Goal: Information Seeking & Learning: Understand process/instructions

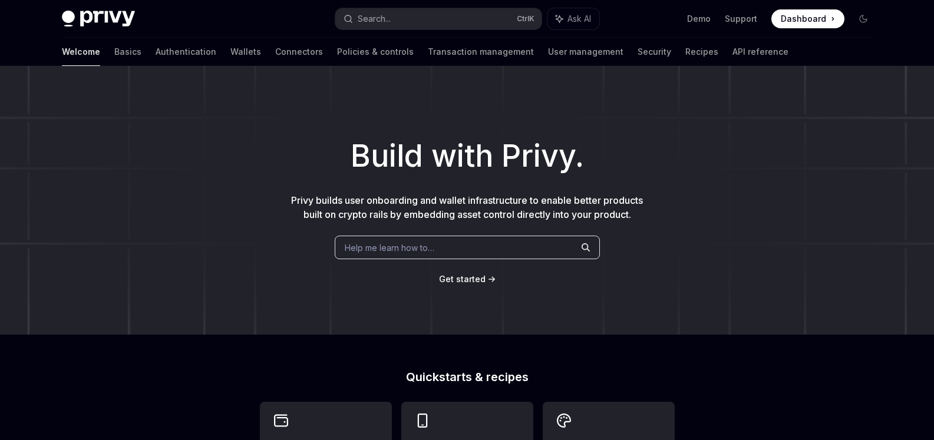
click at [412, 248] on span "Help me learn how to…" at bounding box center [390, 248] width 90 height 12
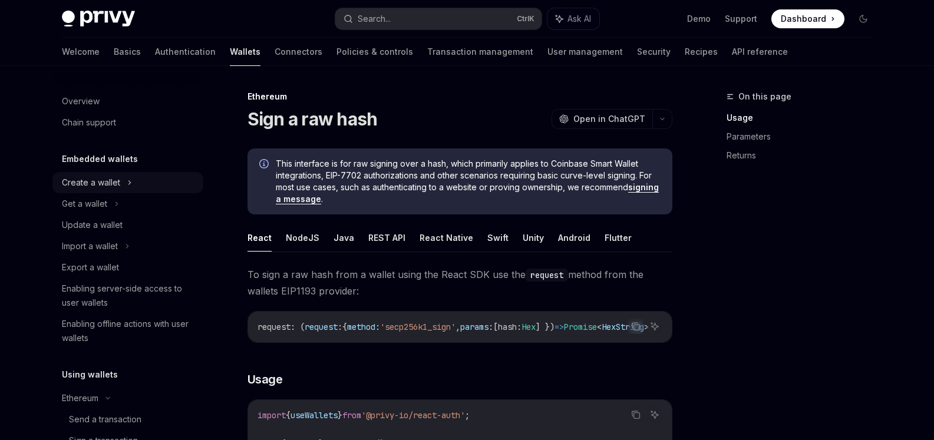
click at [101, 190] on div "Create a wallet" at bounding box center [127, 182] width 151 height 21
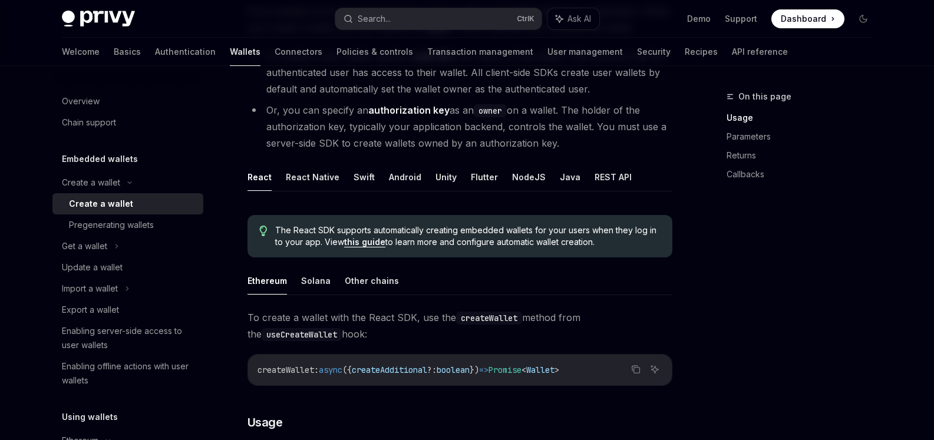
scroll to position [106, 0]
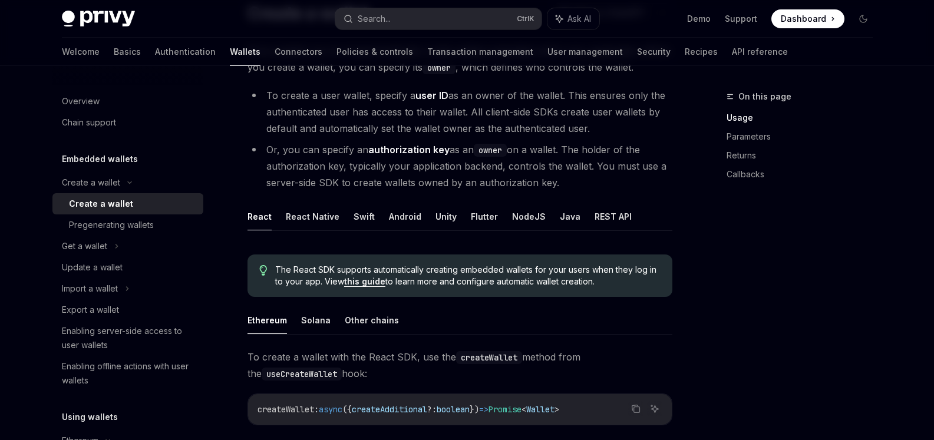
click at [624, 212] on ul "React React Native Swift Android Unity Flutter NodeJS Java REST API" at bounding box center [459, 217] width 425 height 28
click at [594, 219] on button "REST API" at bounding box center [612, 217] width 37 height 28
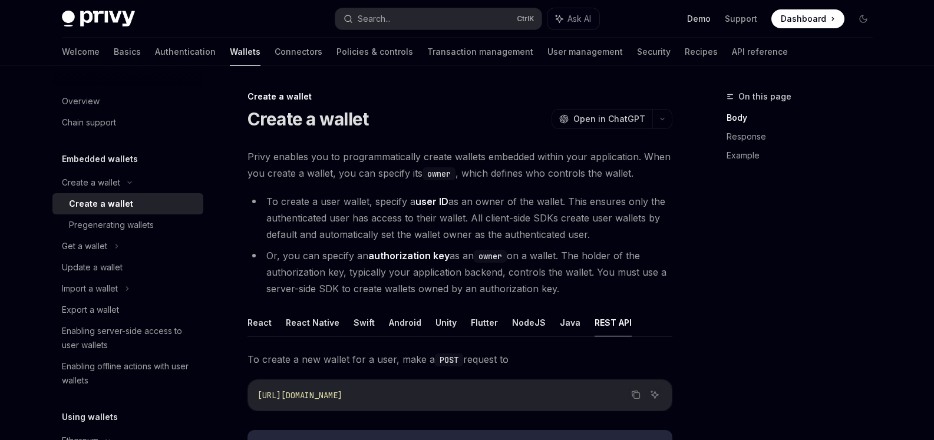
click at [704, 22] on link "Demo" at bounding box center [699, 19] width 24 height 12
click at [654, 50] on div "Welcome Basics Authentication Wallets Connectors Policies & controls Transactio…" at bounding box center [425, 52] width 726 height 28
click at [731, 62] on div "Welcome Basics Authentication Wallets Connectors Policies & controls Transactio…" at bounding box center [467, 52] width 867 height 28
click at [684, 44] on link "Recipes" at bounding box center [700, 52] width 33 height 28
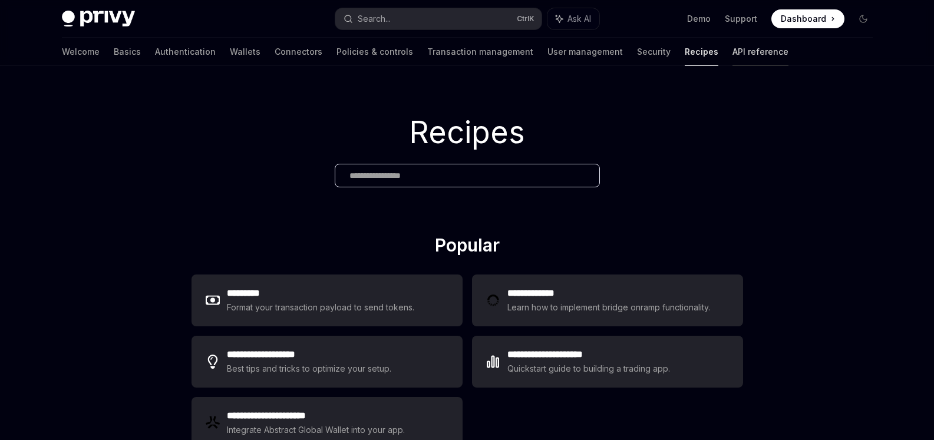
click at [732, 53] on link "API reference" at bounding box center [760, 52] width 56 height 28
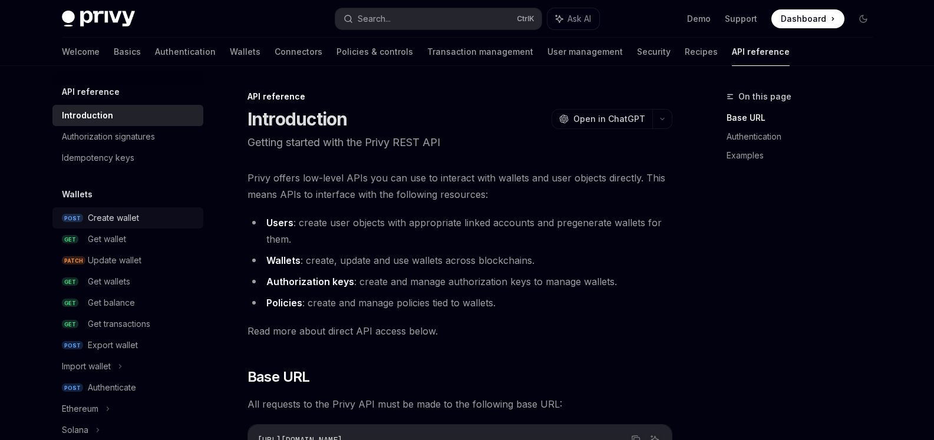
click at [81, 217] on link "POST Create wallet" at bounding box center [127, 217] width 151 height 21
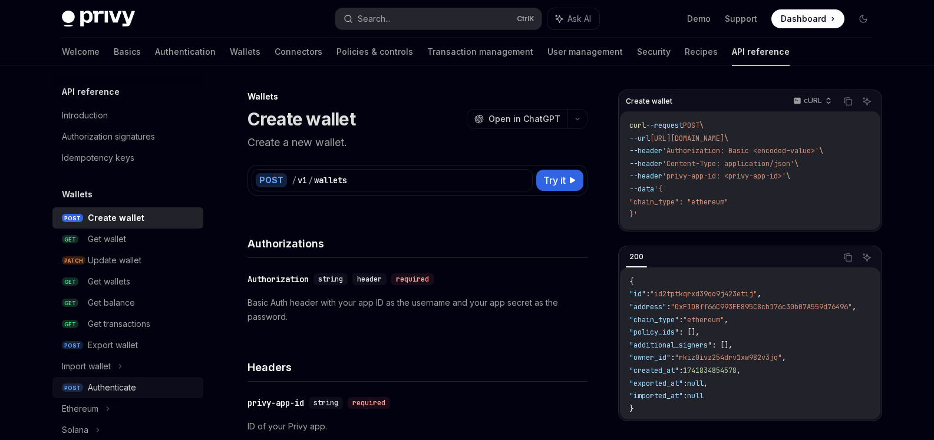
click at [118, 385] on div "Authenticate" at bounding box center [112, 388] width 48 height 14
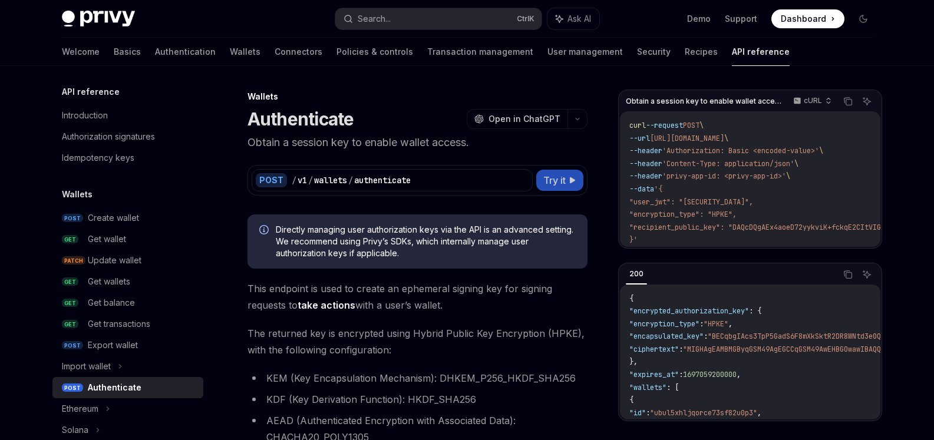
click at [550, 177] on span "Try it" at bounding box center [554, 180] width 22 height 14
type textarea "*"
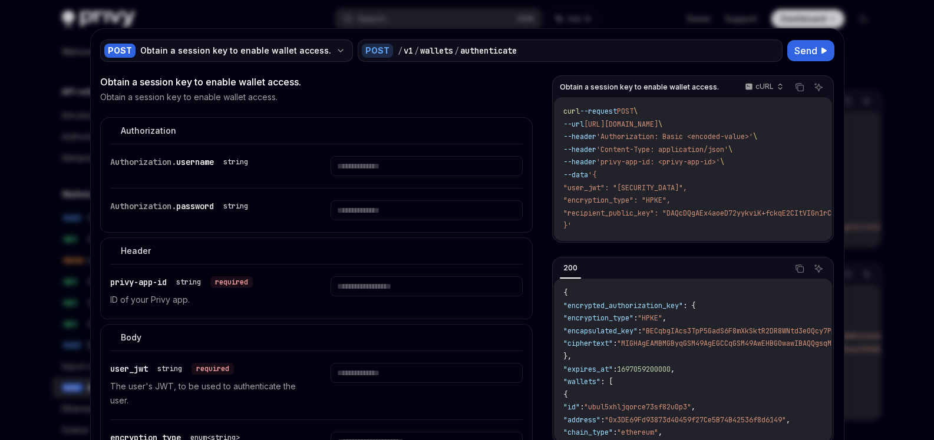
click at [189, 43] on div "POST Obtain a session key to enable wallet access." at bounding box center [226, 50] width 253 height 22
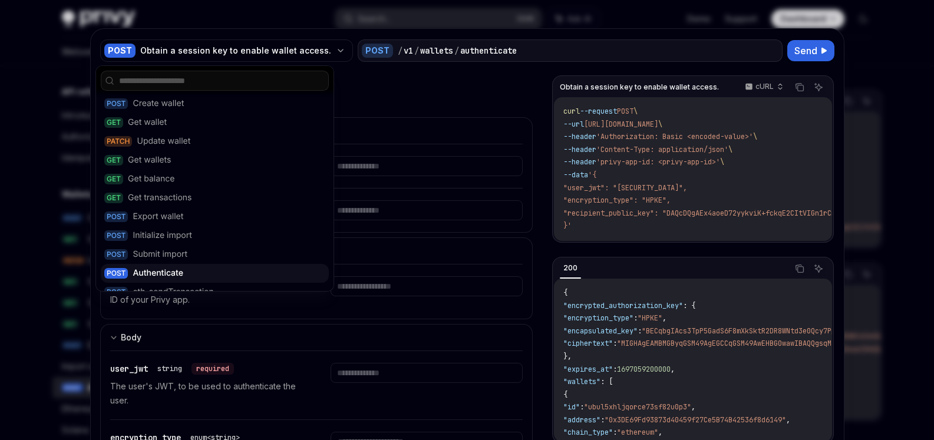
click at [201, 80] on input "text" at bounding box center [222, 81] width 206 height 12
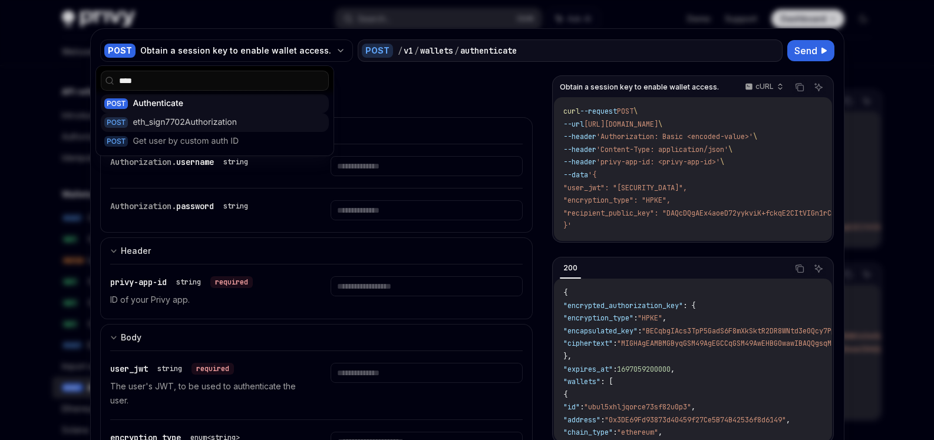
type input "****"
click at [216, 118] on div "eth_sign7702Authorization" at bounding box center [185, 123] width 104 height 12
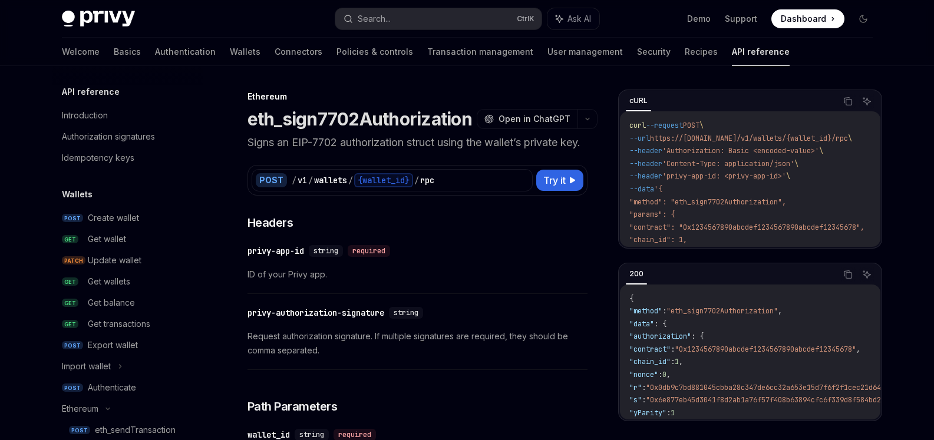
type textarea "*"
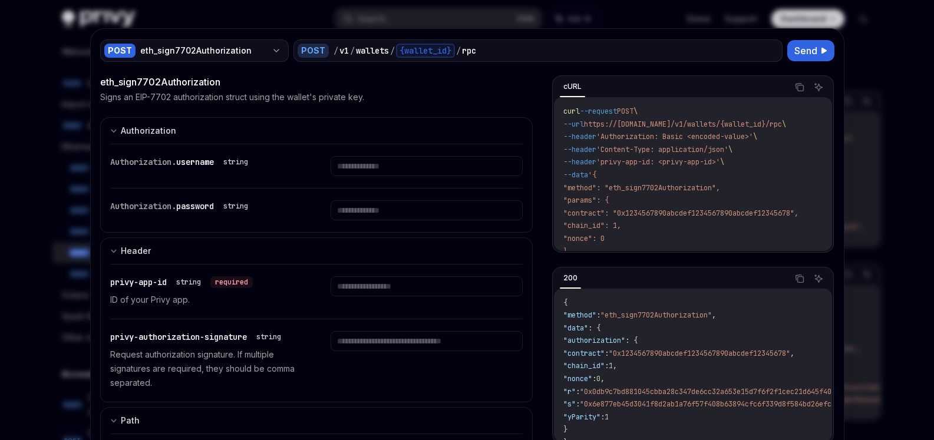
click at [212, 49] on div "eth_sign7702Authorization" at bounding box center [203, 51] width 127 height 12
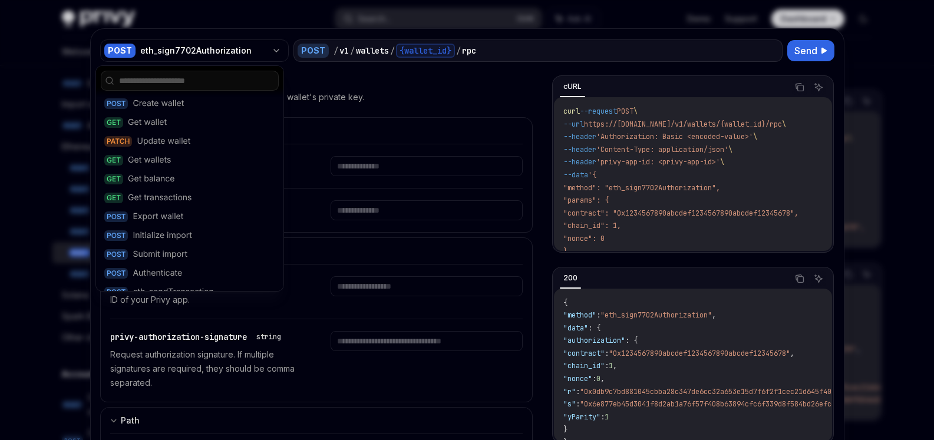
click at [204, 85] on input "text" at bounding box center [197, 81] width 156 height 12
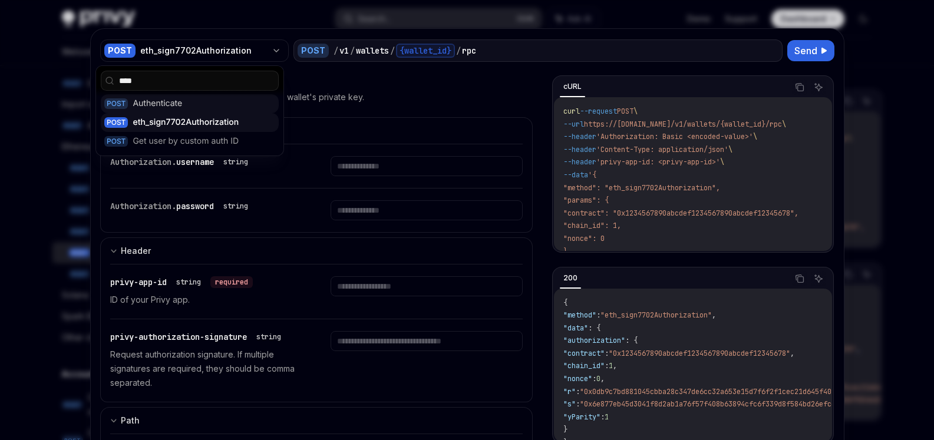
type input "****"
click at [181, 106] on div "Authenticate" at bounding box center [157, 104] width 49 height 12
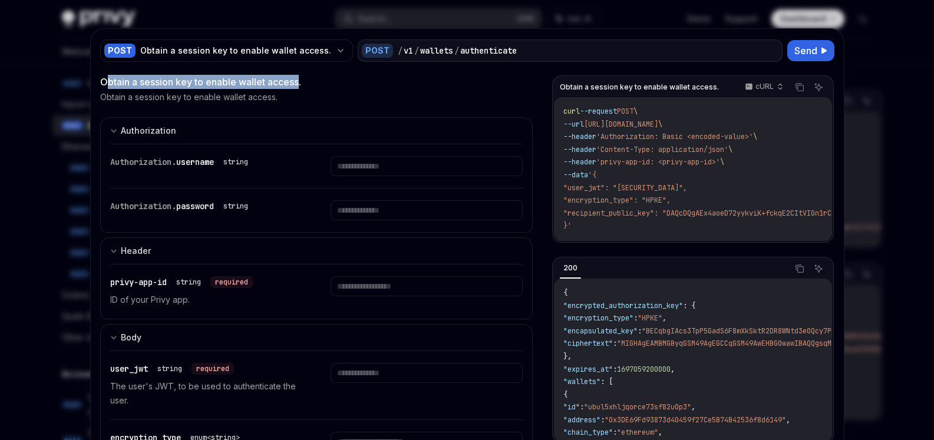
drag, startPoint x: 102, startPoint y: 79, endPoint x: 296, endPoint y: 83, distance: 193.2
click at [296, 83] on div "Obtain a session key to enable wallet access." at bounding box center [316, 82] width 433 height 14
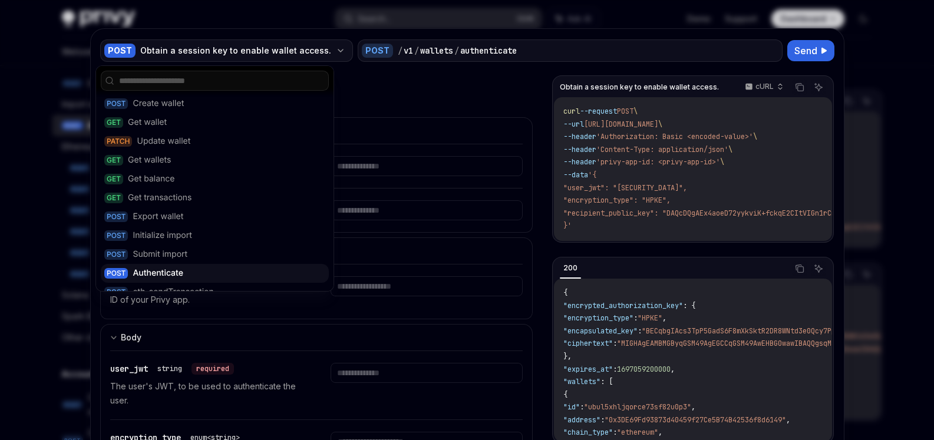
click at [301, 47] on div "Obtain a session key to enable wallet access." at bounding box center [235, 51] width 191 height 12
click at [185, 273] on div "POST Authenticate" at bounding box center [215, 273] width 228 height 19
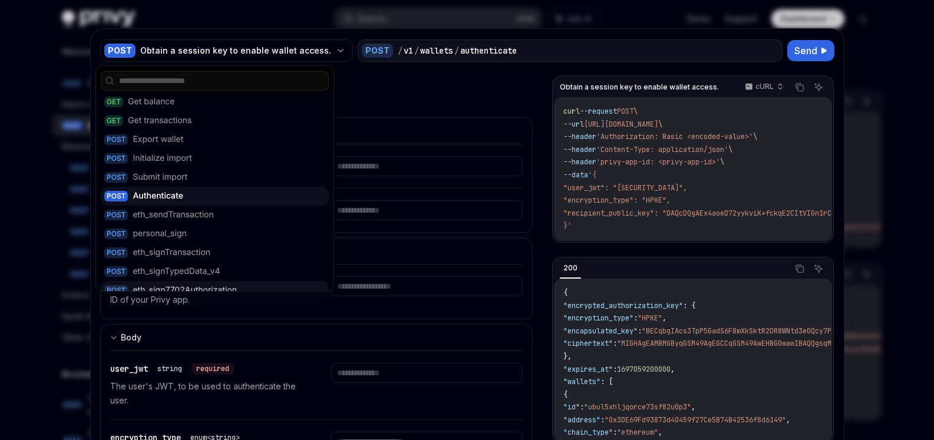
scroll to position [106, 0]
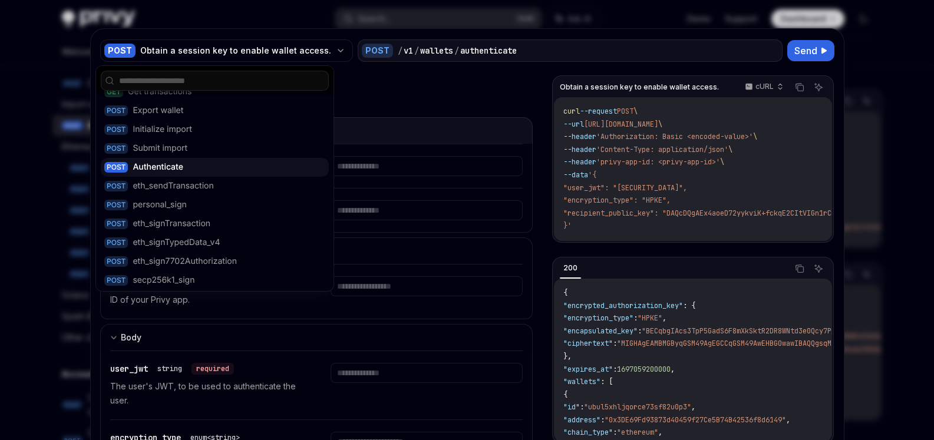
click at [432, 128] on button "Authorization appSecretAuth" at bounding box center [316, 130] width 433 height 27
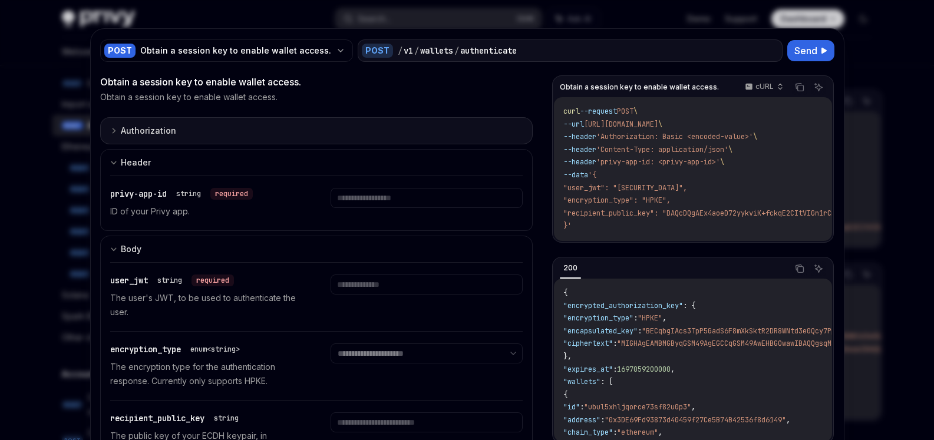
click at [166, 126] on div "Authorization" at bounding box center [148, 131] width 55 height 14
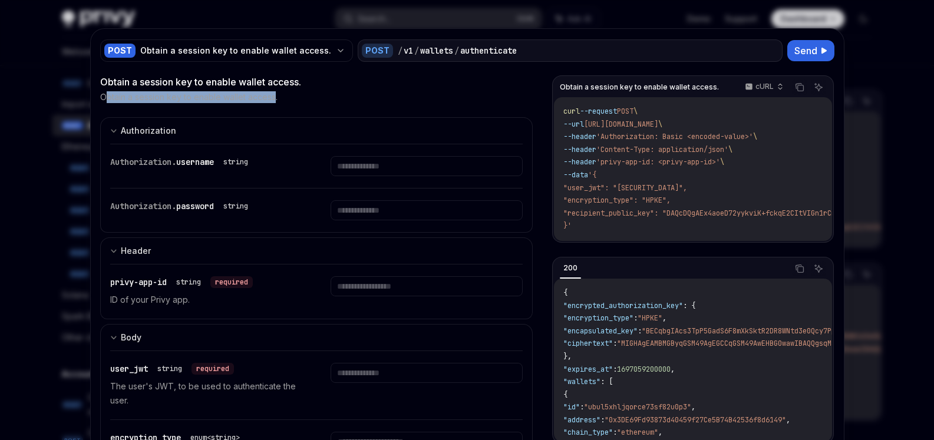
drag, startPoint x: 99, startPoint y: 101, endPoint x: 270, endPoint y: 100, distance: 171.4
click at [270, 100] on p "Obtain a session key to enable wallet access." at bounding box center [188, 97] width 177 height 12
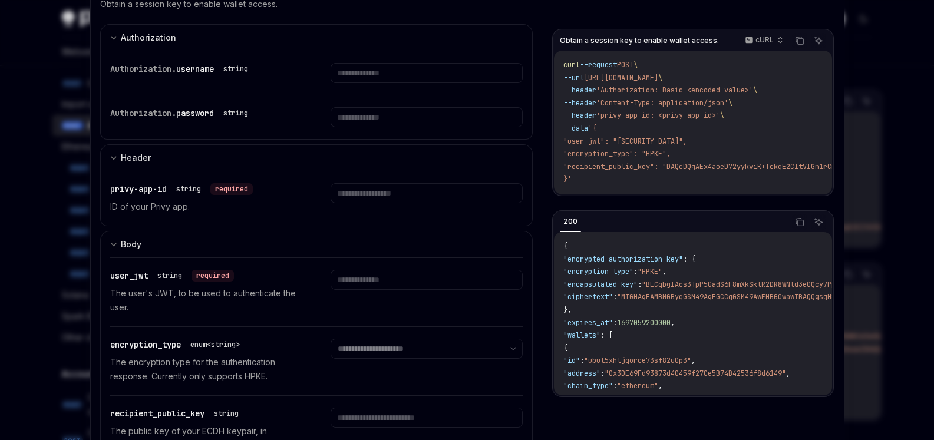
scroll to position [64, 0]
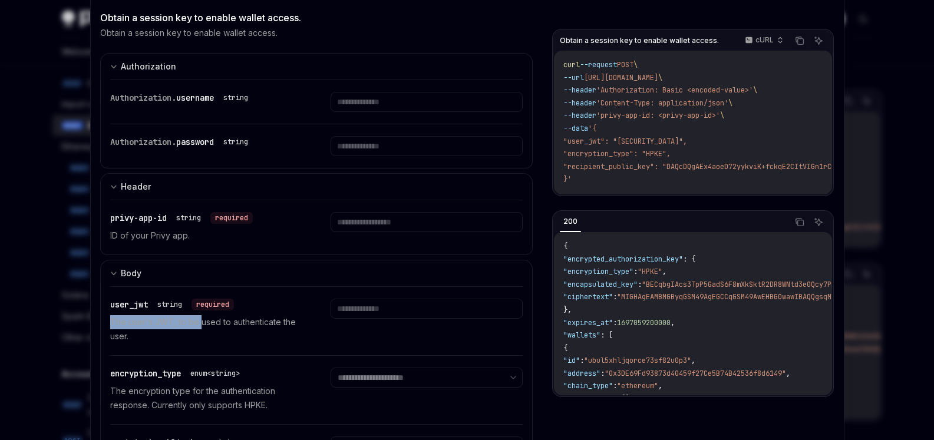
drag, startPoint x: 104, startPoint y: 321, endPoint x: 193, endPoint y: 320, distance: 89.5
click at [193, 320] on div "**********" at bounding box center [316, 396] width 433 height 221
click at [140, 326] on p "The user's JWT, to be used to authenticate the user." at bounding box center [206, 329] width 192 height 28
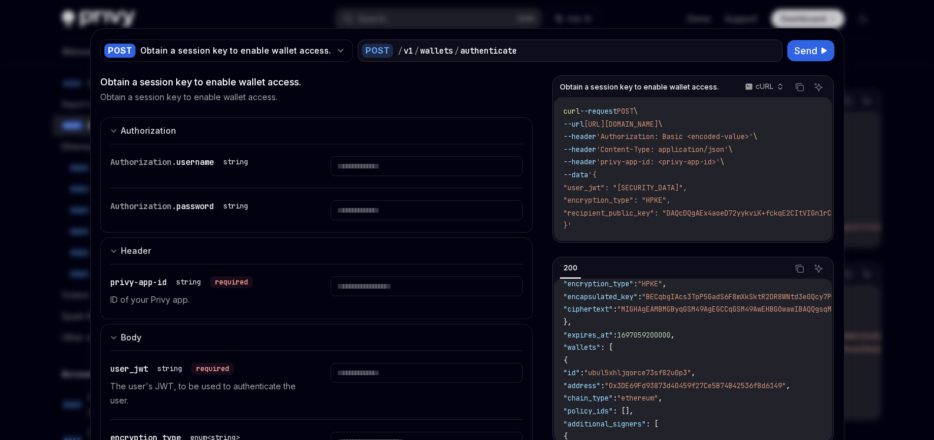
scroll to position [0, 0]
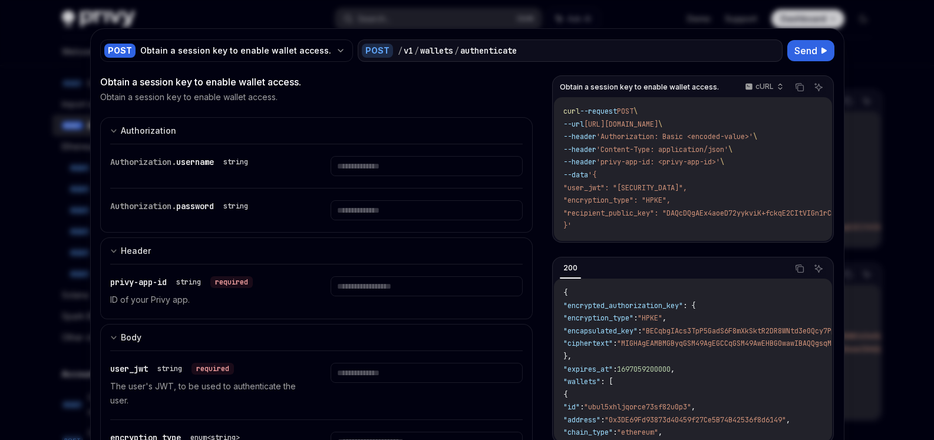
drag, startPoint x: 646, startPoint y: 329, endPoint x: 698, endPoint y: 339, distance: 53.4
drag, startPoint x: 657, startPoint y: 363, endPoint x: 597, endPoint y: 363, distance: 60.1
drag, startPoint x: 614, startPoint y: 360, endPoint x: 670, endPoint y: 365, distance: 56.2
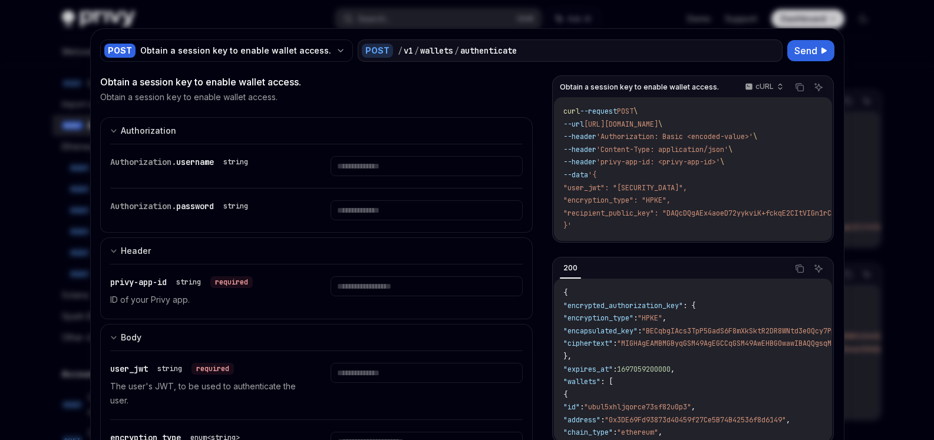
drag, startPoint x: 636, startPoint y: 352, endPoint x: 732, endPoint y: 348, distance: 96.7
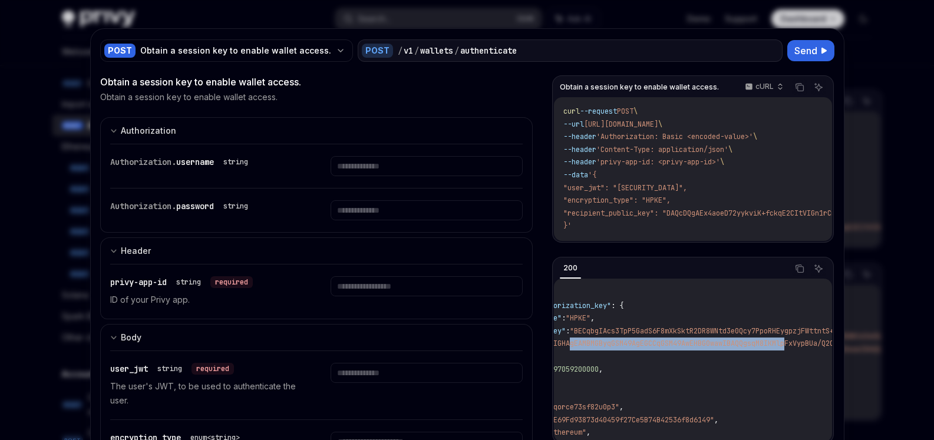
drag, startPoint x: 662, startPoint y: 355, endPoint x: 824, endPoint y: 355, distance: 162.0
click at [824, 355] on div "{ "encrypted_authorization_key" : { "encryption_type" : "HPKE" , "encapsulated_…" at bounding box center [692, 360] width 277 height 163
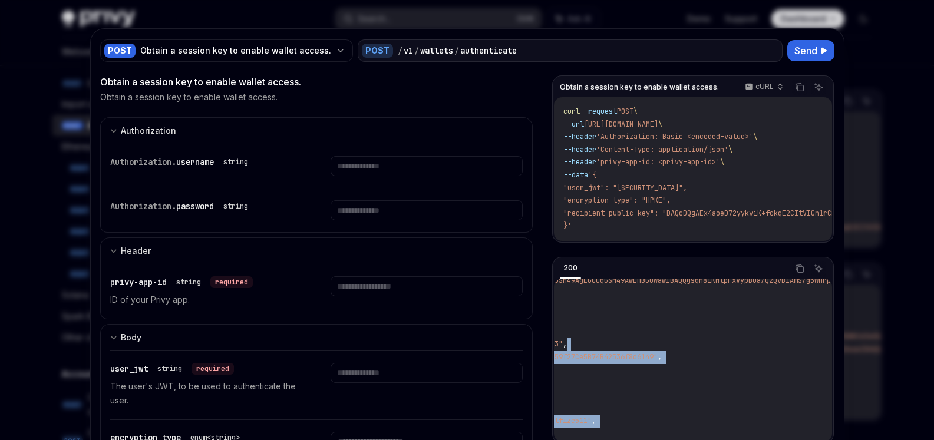
drag, startPoint x: 637, startPoint y: 439, endPoint x: 637, endPoint y: 430, distance: 9.4
click at [637, 439] on div "{ "encrypted_authorization_key" : { "encryption_type" : "HPKE" , "encapsulated_…" at bounding box center [692, 360] width 277 height 163
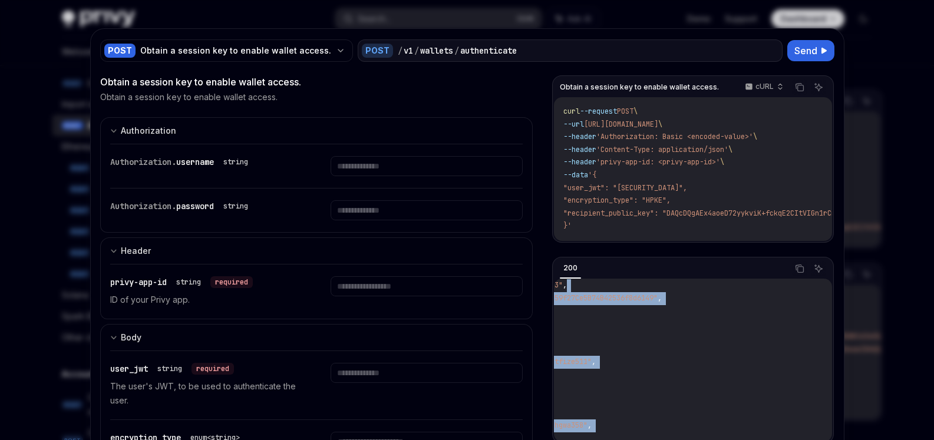
click at [659, 407] on code "{ "encrypted_authorization_key" : { "encryption_type" : "HPKE" , "encapsulated_…" at bounding box center [859, 432] width 849 height 534
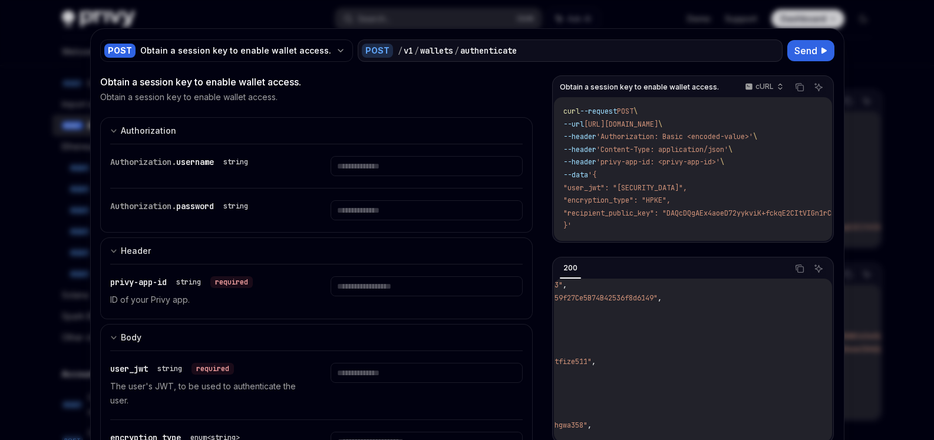
drag, startPoint x: 643, startPoint y: 436, endPoint x: 580, endPoint y: 439, distance: 63.7
click at [544, 439] on div "**********" at bounding box center [467, 323] width 734 height 497
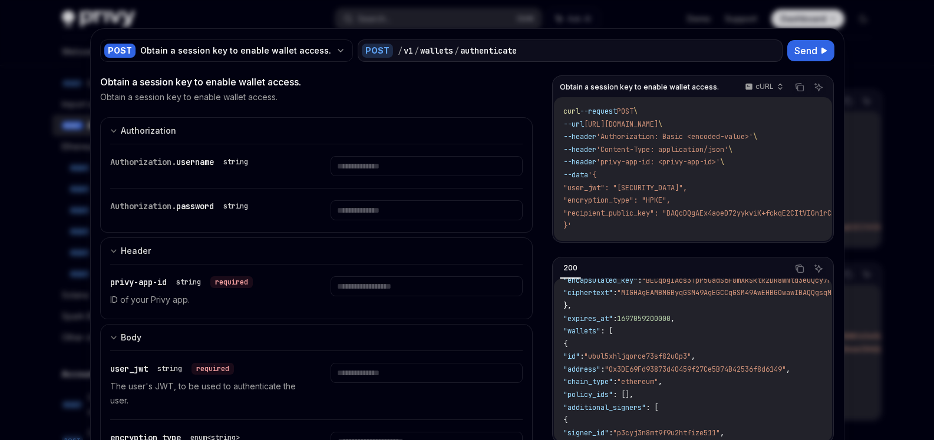
scroll to position [0, 0]
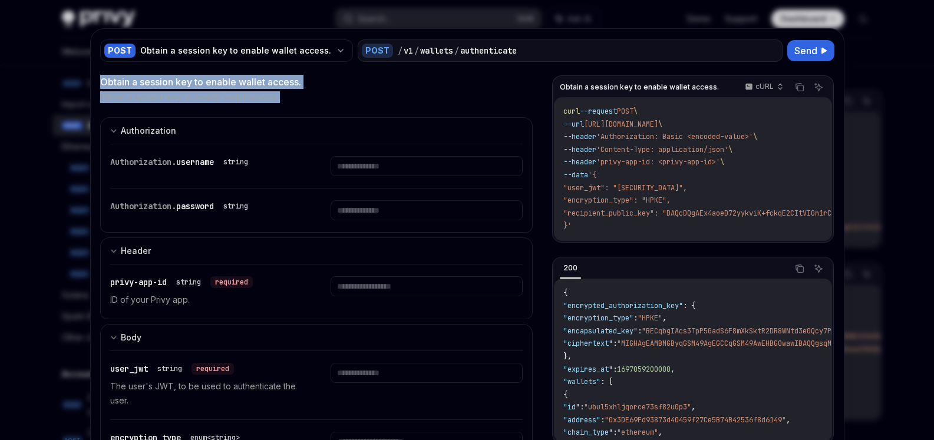
drag, startPoint x: 94, startPoint y: 82, endPoint x: 325, endPoint y: 114, distance: 233.2
click at [325, 114] on div "**********" at bounding box center [467, 305] width 753 height 553
click at [325, 114] on div "**********" at bounding box center [316, 323] width 433 height 497
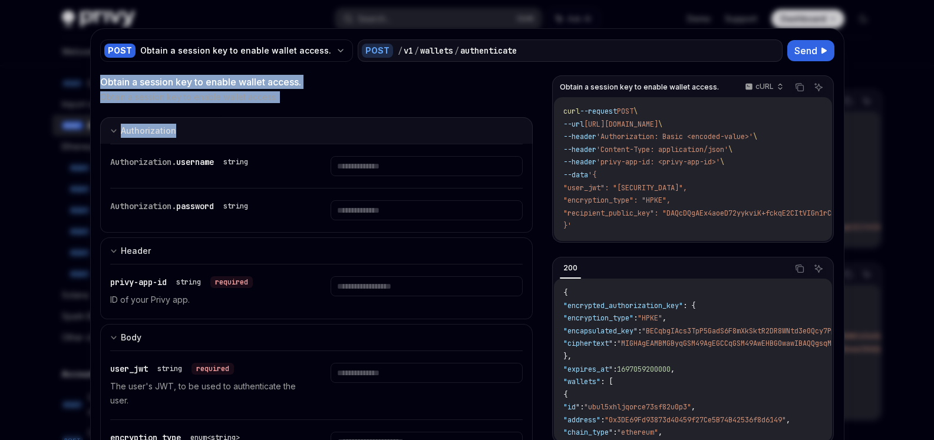
drag, startPoint x: 95, startPoint y: 85, endPoint x: 367, endPoint y: 128, distance: 275.4
click at [373, 128] on div "**********" at bounding box center [316, 323] width 433 height 497
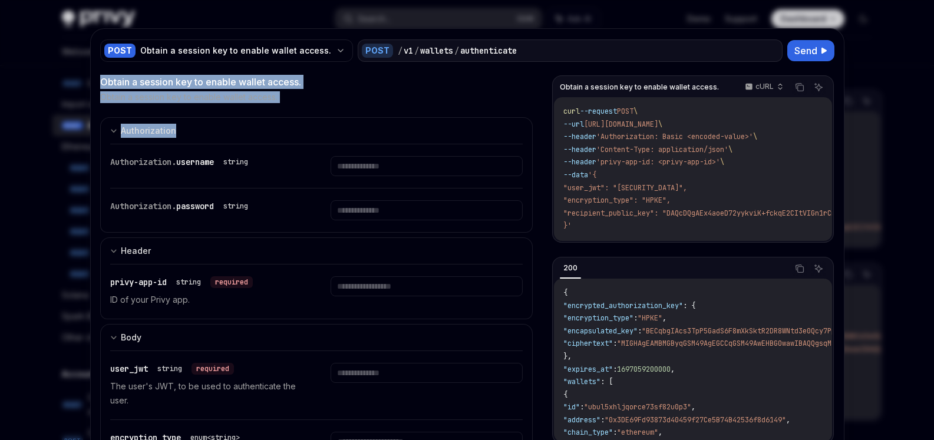
click at [332, 94] on div "Obtain a session key to enable wallet access." at bounding box center [316, 97] width 433 height 12
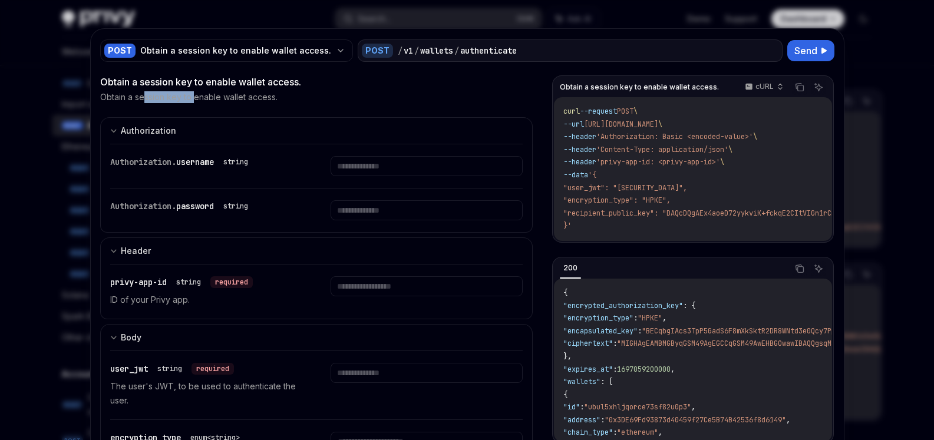
drag, startPoint x: 167, startPoint y: 98, endPoint x: 190, endPoint y: 98, distance: 23.6
click at [190, 98] on p "Obtain a session key to enable wallet access." at bounding box center [188, 97] width 177 height 12
drag, startPoint x: 246, startPoint y: 105, endPoint x: 372, endPoint y: 97, distance: 126.3
click at [360, 97] on div "**********" at bounding box center [316, 323] width 433 height 497
click at [28, 153] on div at bounding box center [467, 220] width 934 height 440
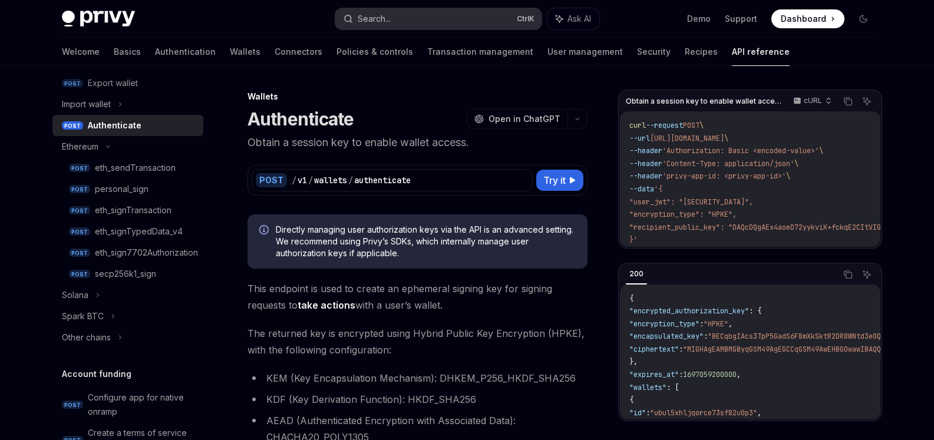
click at [441, 25] on button "Search... Ctrl K" at bounding box center [438, 18] width 206 height 21
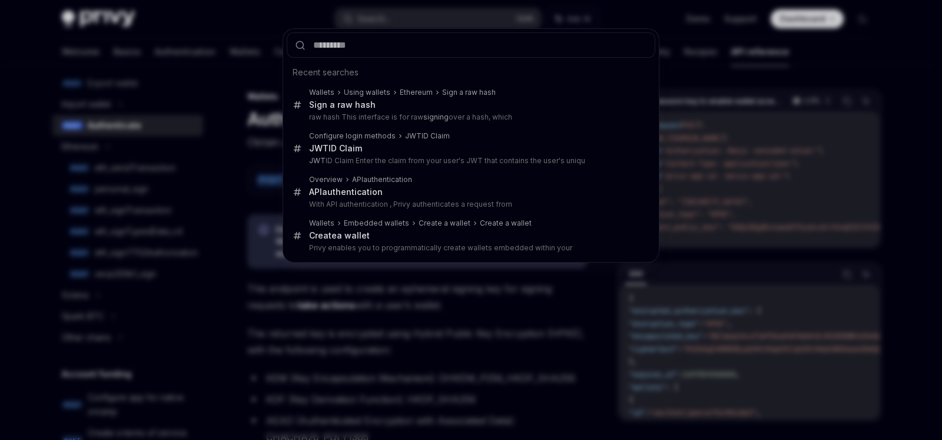
click at [452, 11] on div "Recent searches Wallets Using wallets Ethereum Sign a raw hash Sign a raw hash …" at bounding box center [471, 220] width 942 height 440
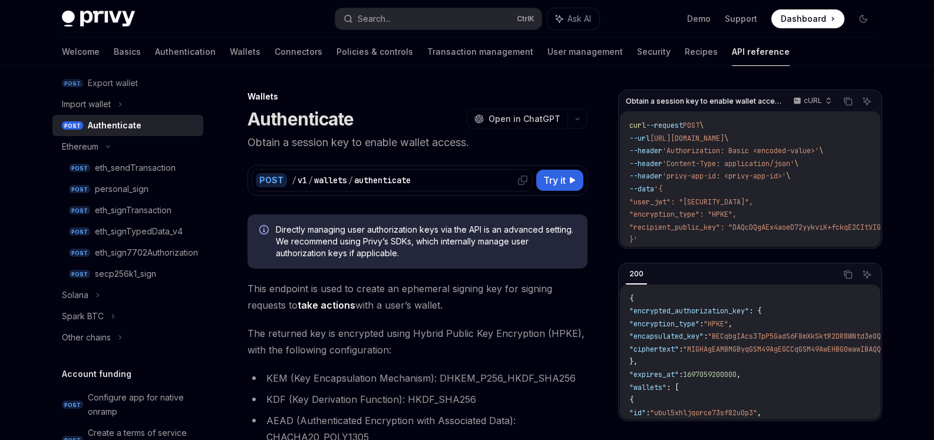
click at [444, 184] on div "/ v1 / wallets / authenticate" at bounding box center [410, 180] width 237 height 12
click at [508, 177] on div "/ v1 / wallets / authenticate" at bounding box center [410, 180] width 237 height 12
click at [543, 184] on span "Try it" at bounding box center [554, 180] width 22 height 14
type textarea "*"
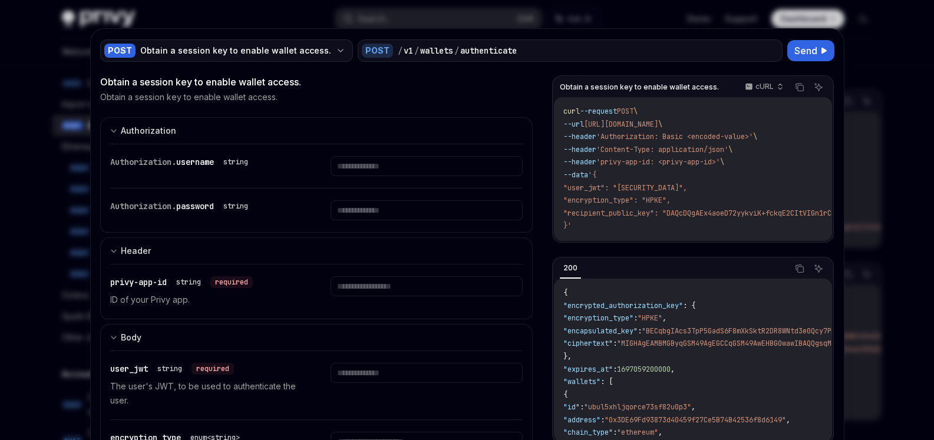
click at [190, 41] on div "POST Obtain a session key to enable wallet access." at bounding box center [226, 50] width 253 height 22
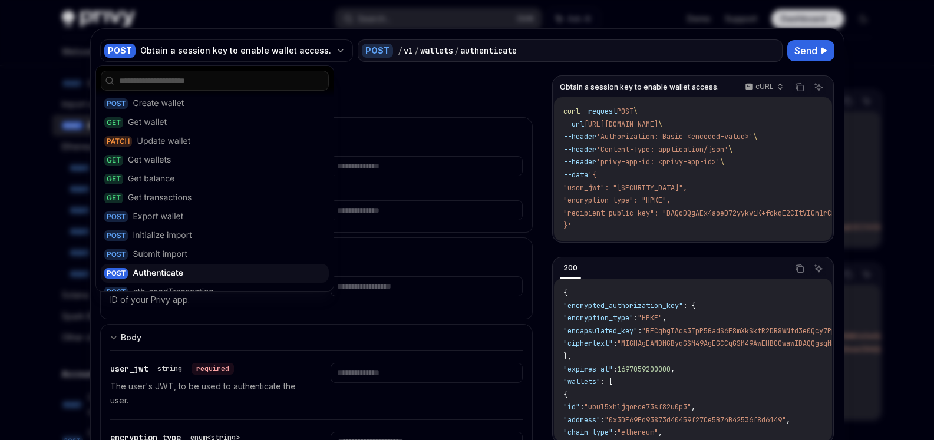
click at [208, 84] on input "text" at bounding box center [222, 81] width 206 height 12
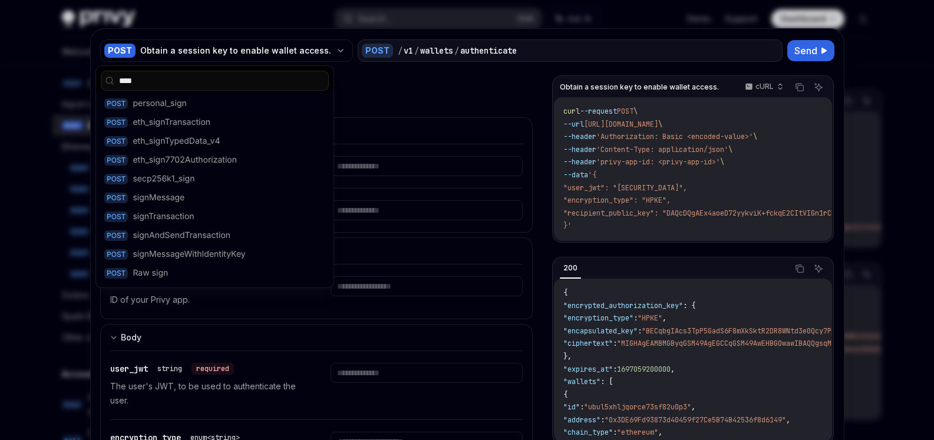
click at [206, 83] on input "****" at bounding box center [222, 81] width 206 height 12
type input "****"
type input "*"
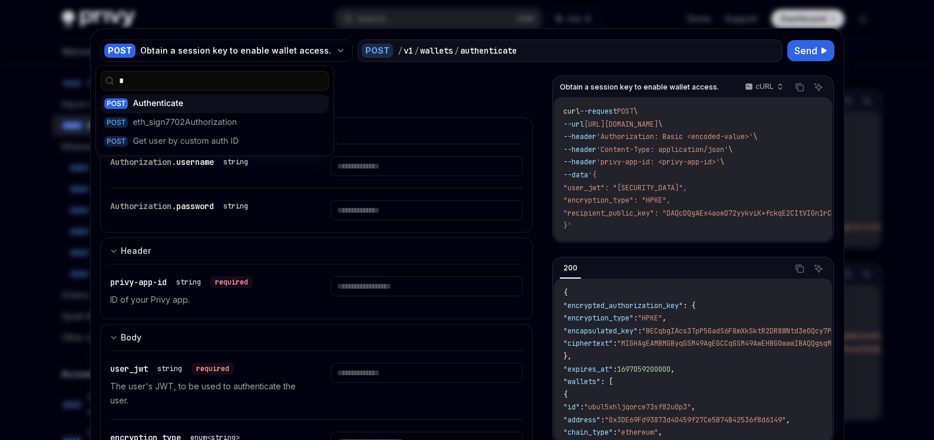
type input "*"
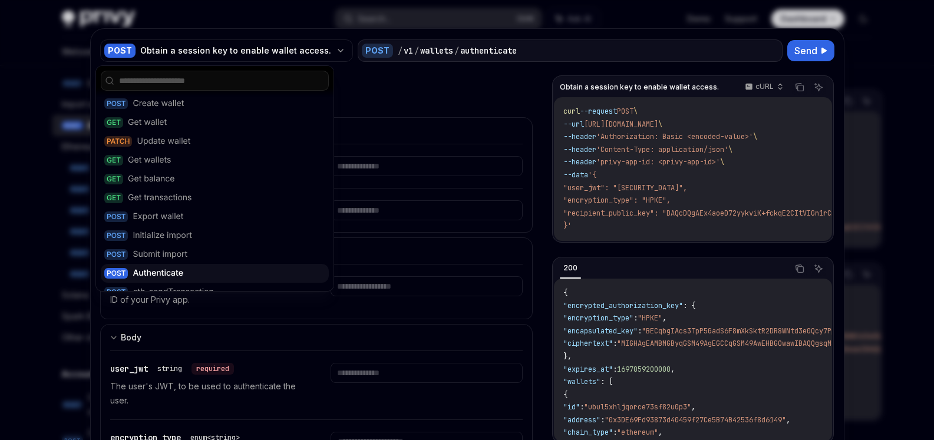
type textarea "*"
